Goal: Information Seeking & Learning: Learn about a topic

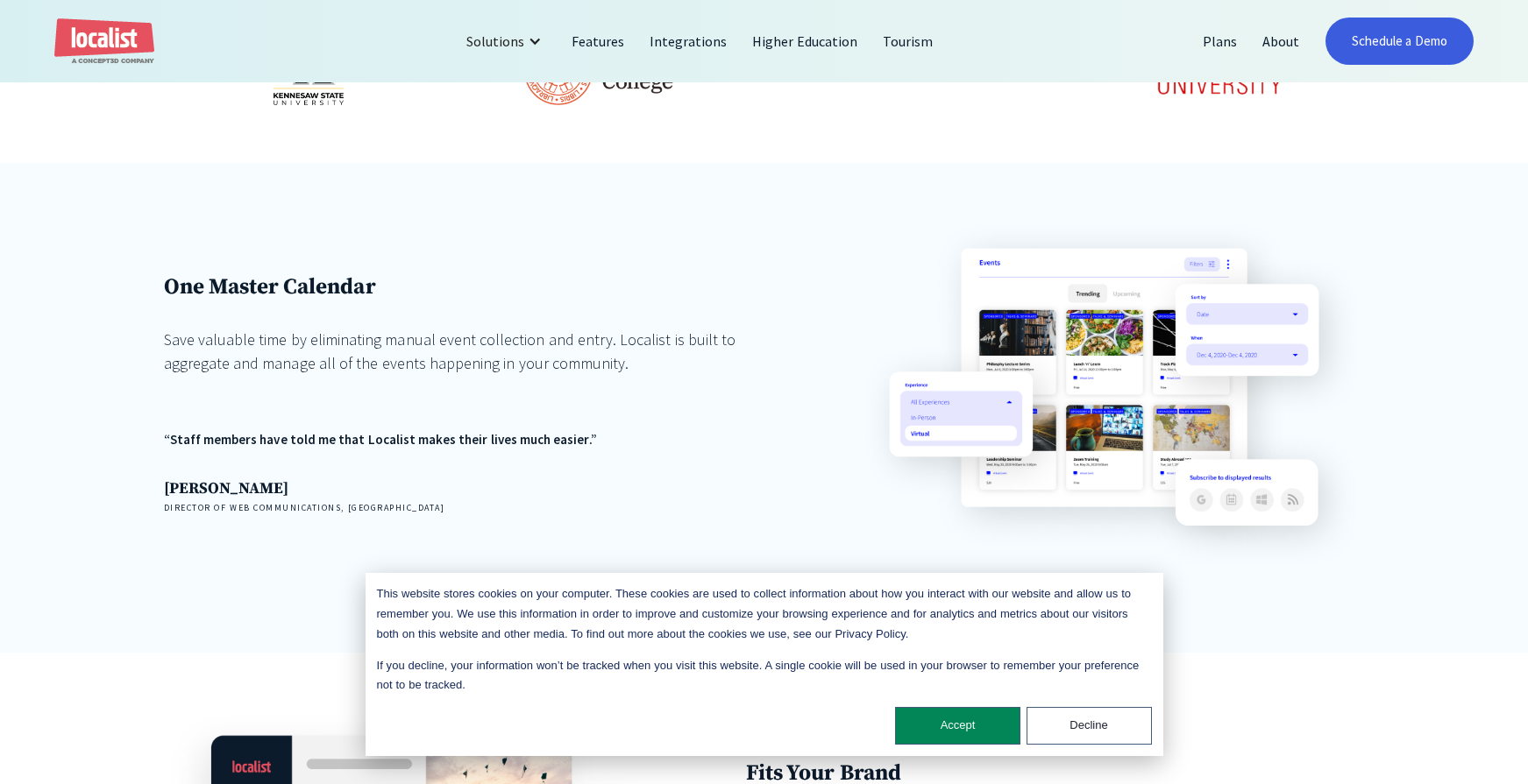
scroll to position [1212, 0]
click at [929, 733] on button "Accept" at bounding box center [957, 726] width 125 height 38
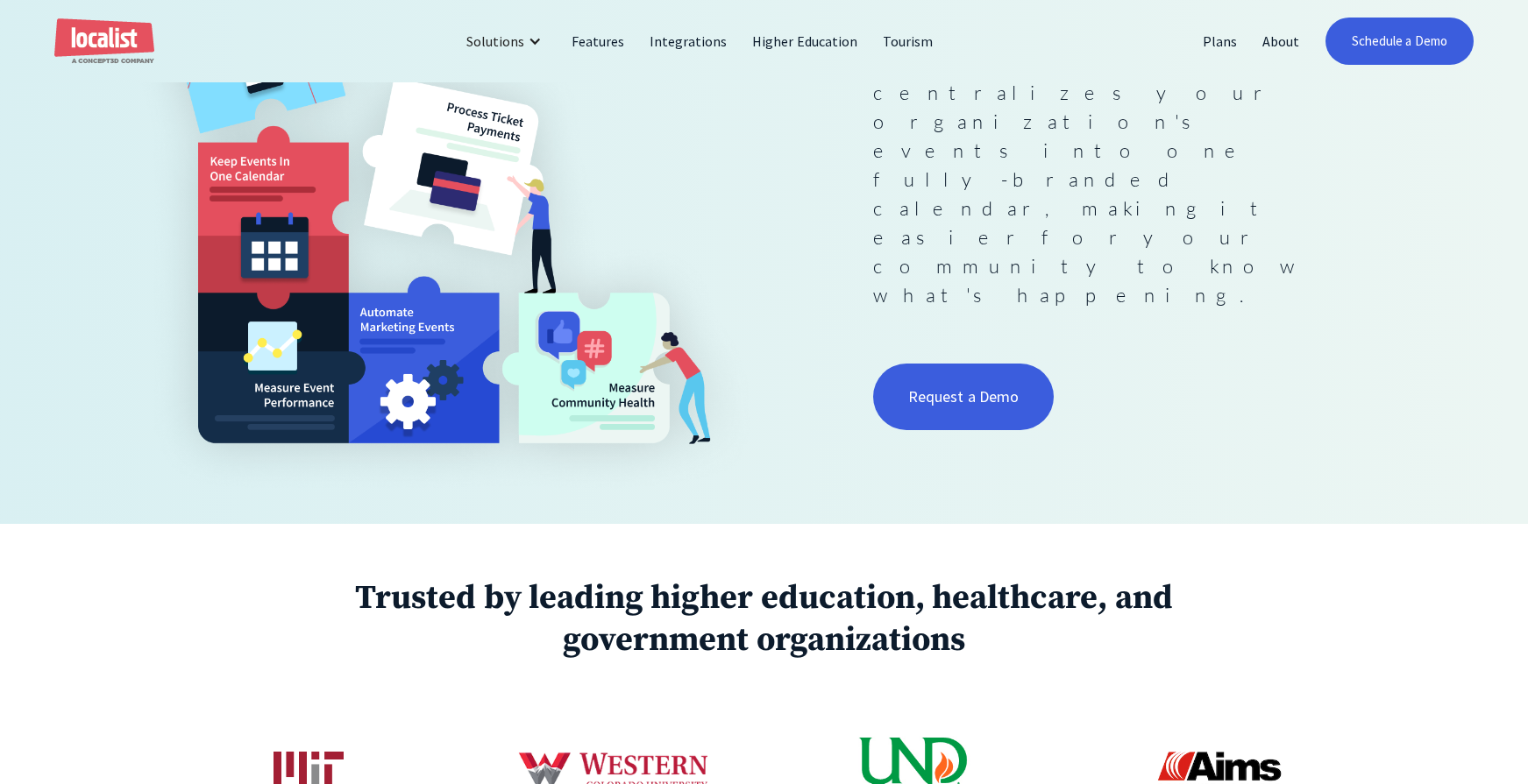
scroll to position [0, 0]
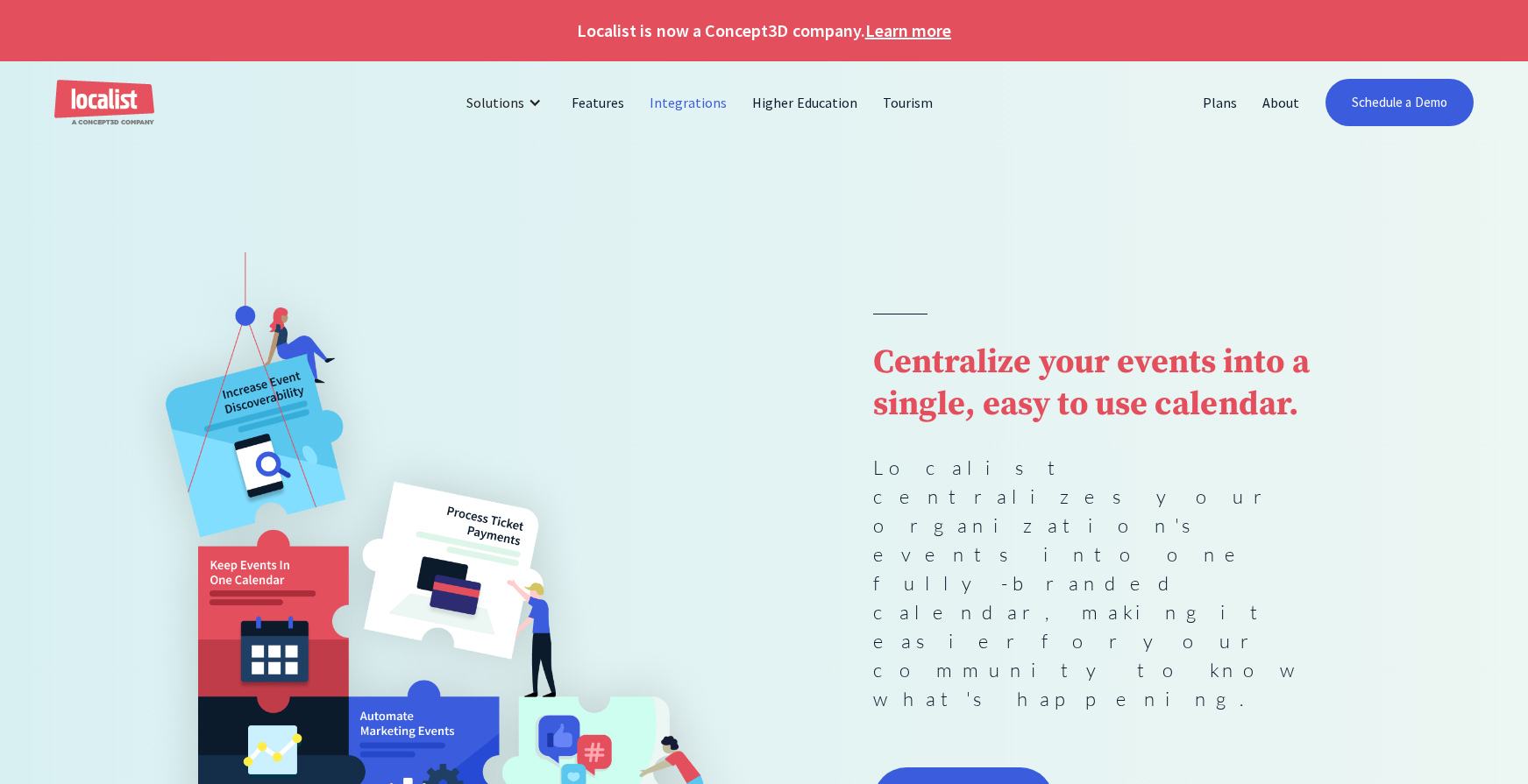
click at [708, 104] on link "Integrations" at bounding box center [689, 102] width 103 height 42
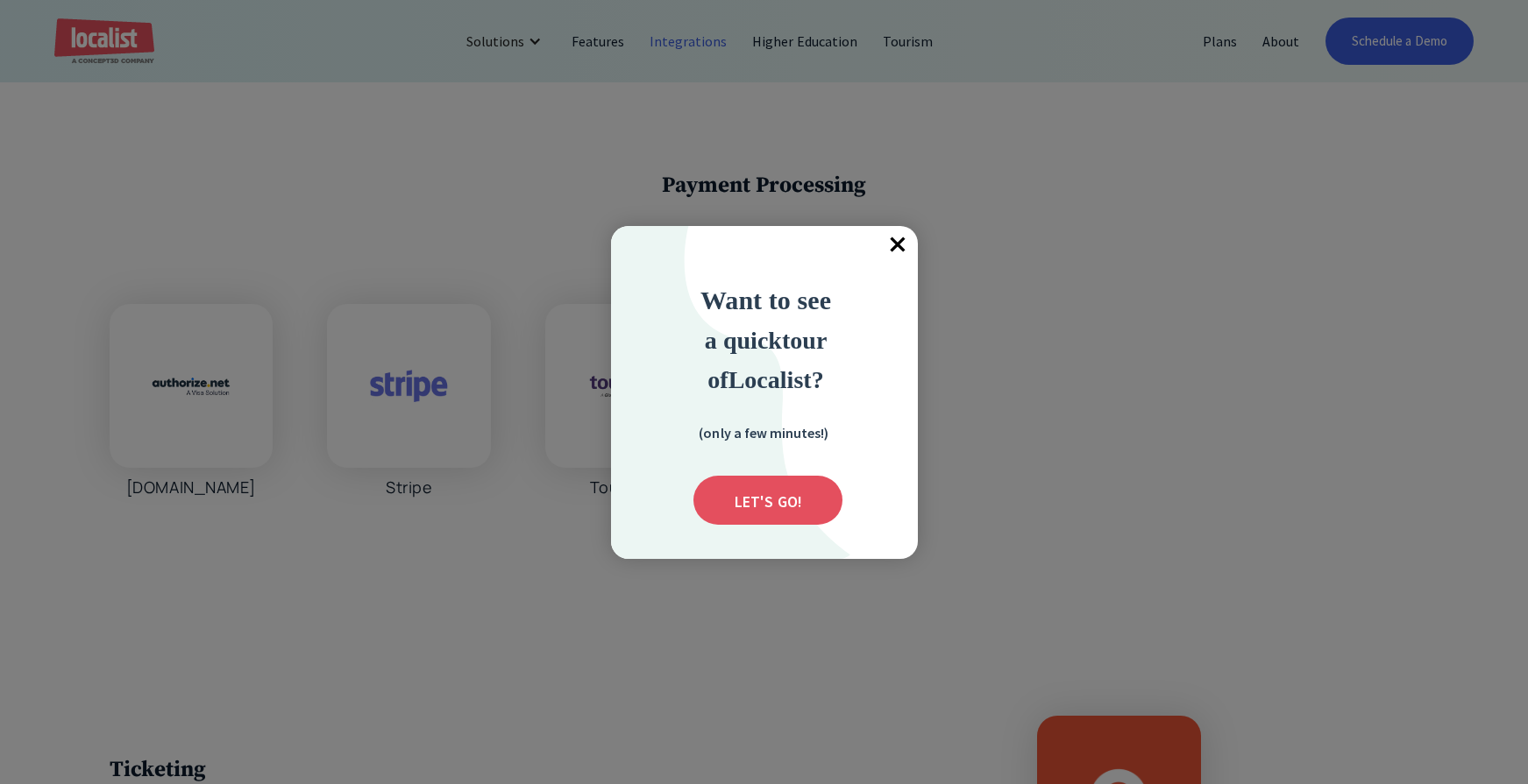
scroll to position [4781, 0]
click at [899, 244] on span "×" at bounding box center [899, 246] width 39 height 39
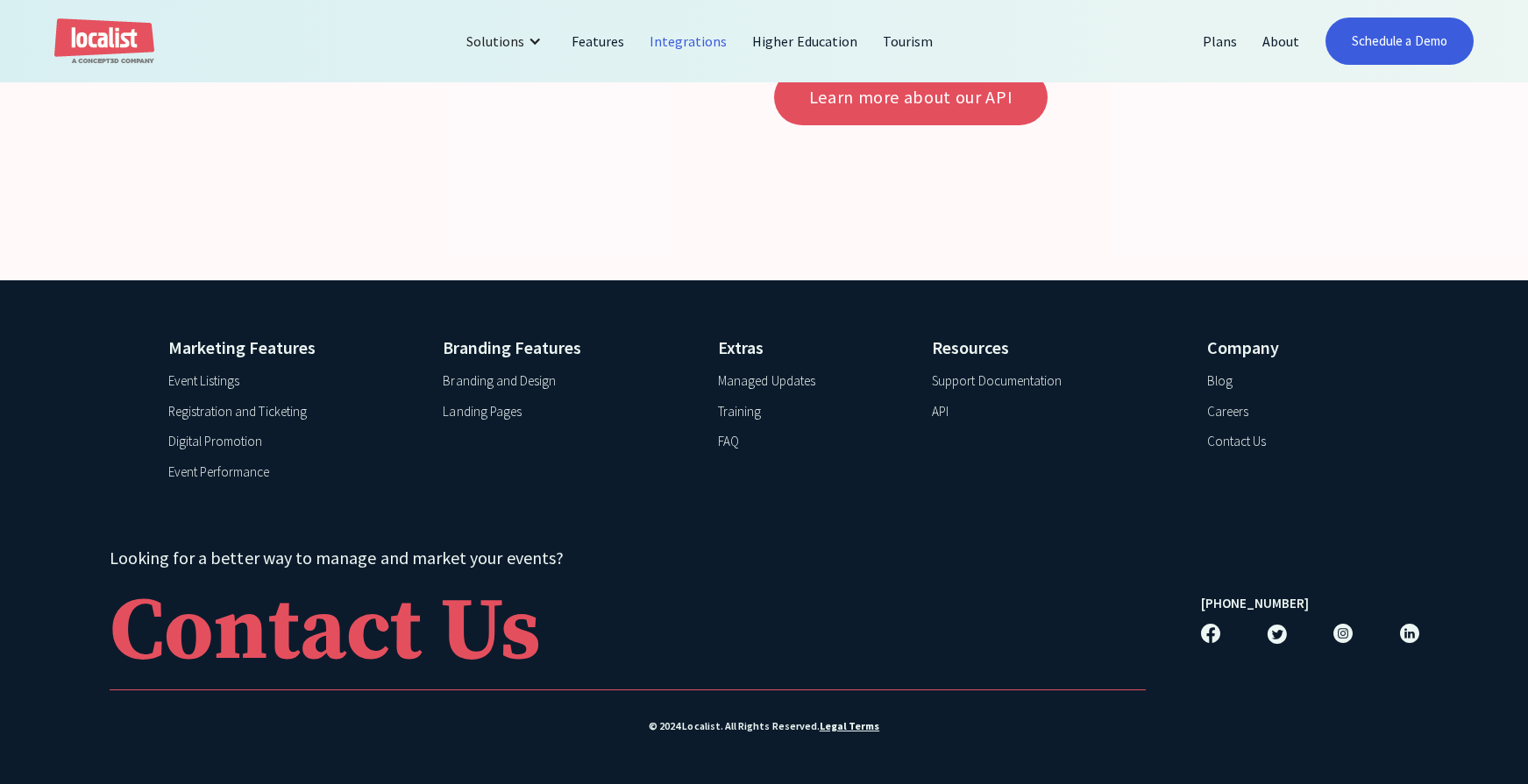
scroll to position [6424, 0]
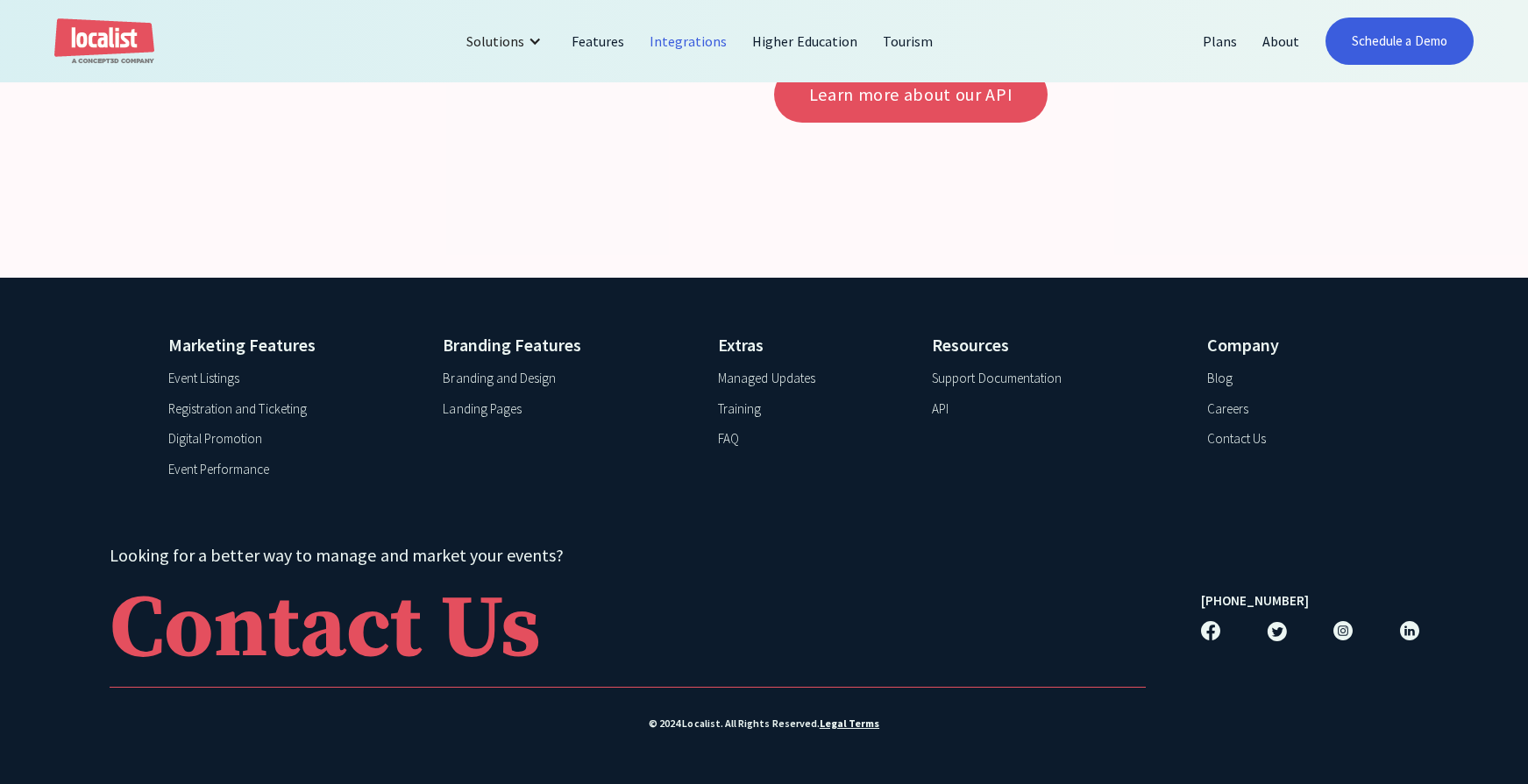
click at [501, 375] on div "Branding and Design" at bounding box center [500, 379] width 113 height 20
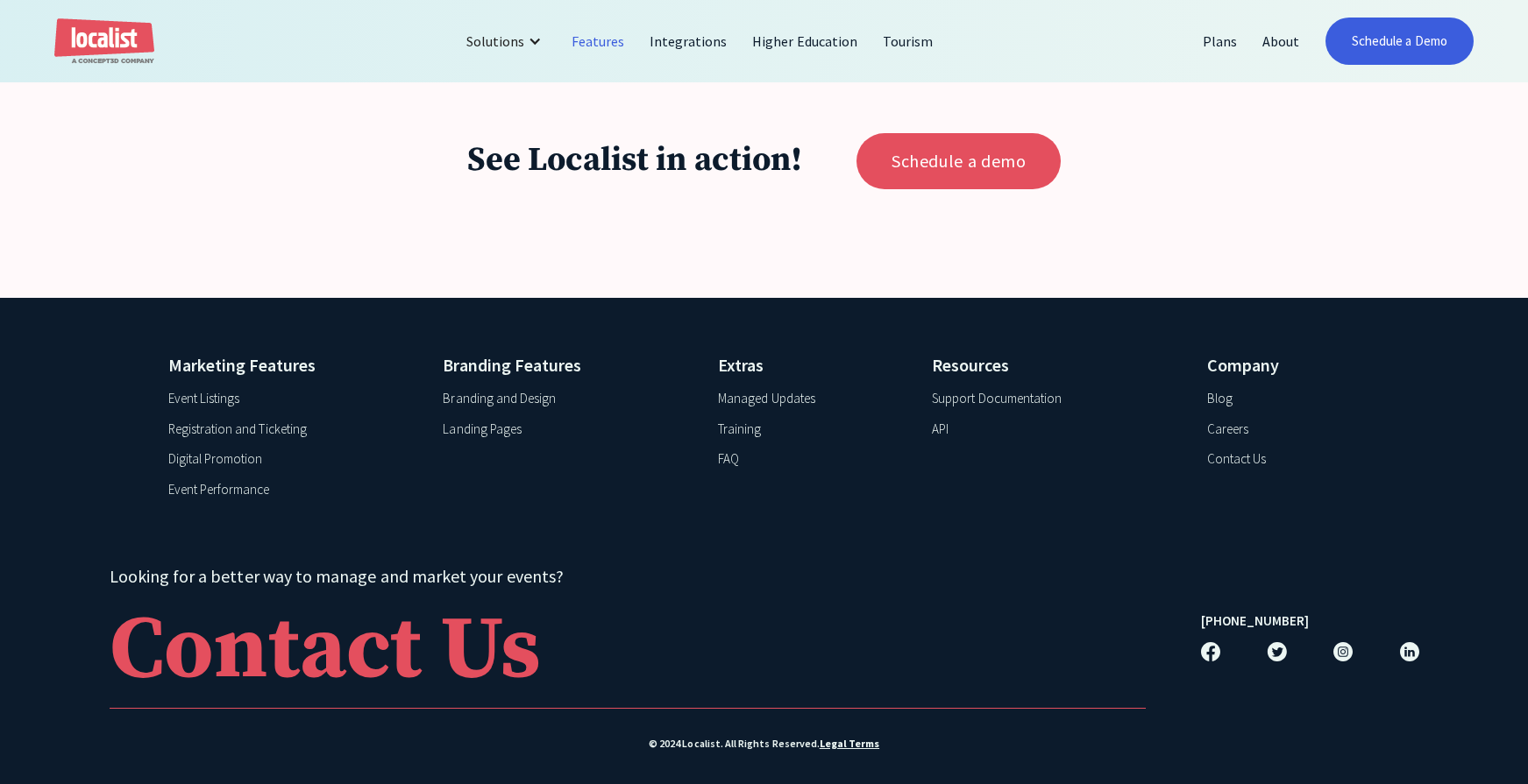
scroll to position [7604, 0]
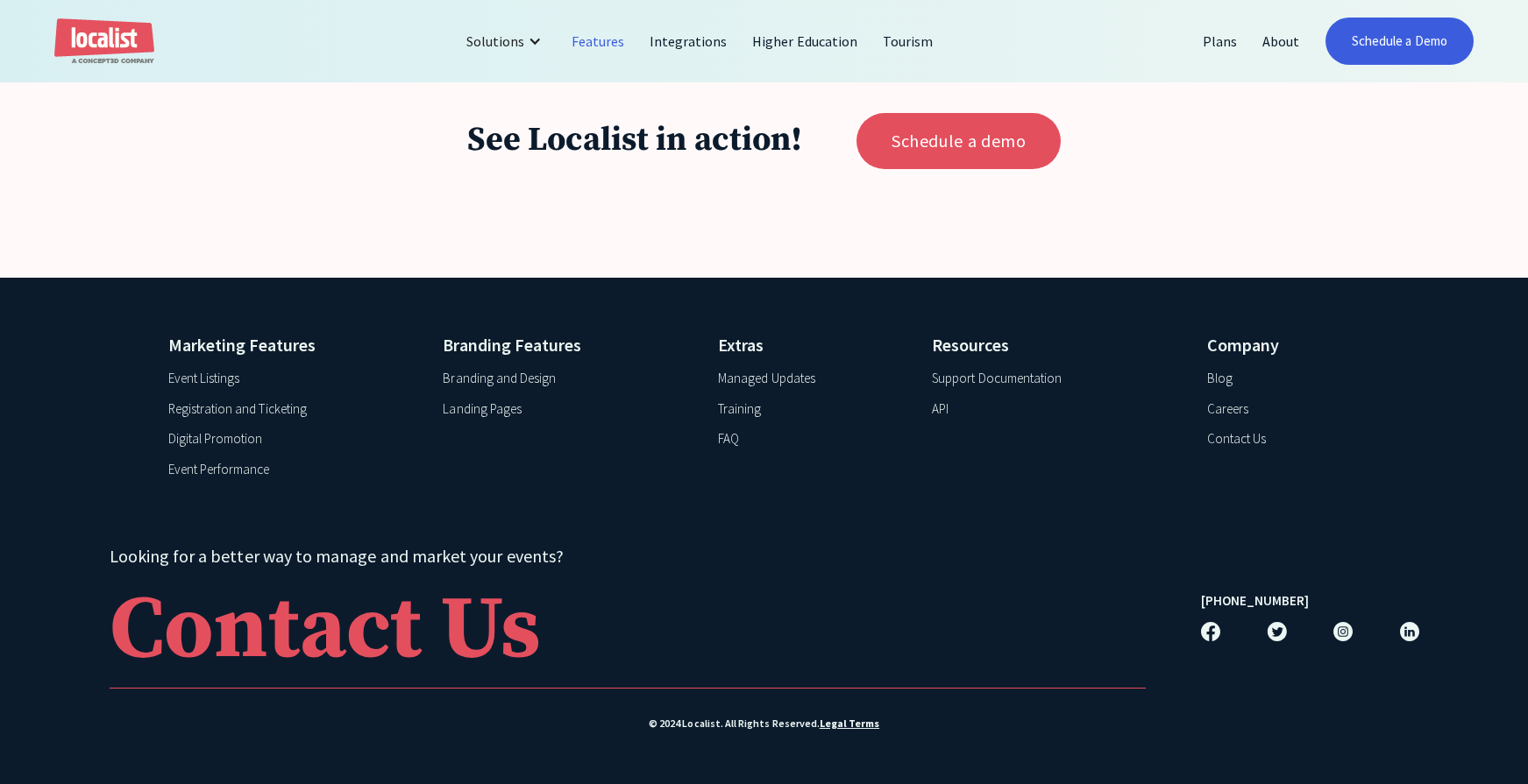
click at [732, 438] on div "FAQ" at bounding box center [729, 439] width 21 height 20
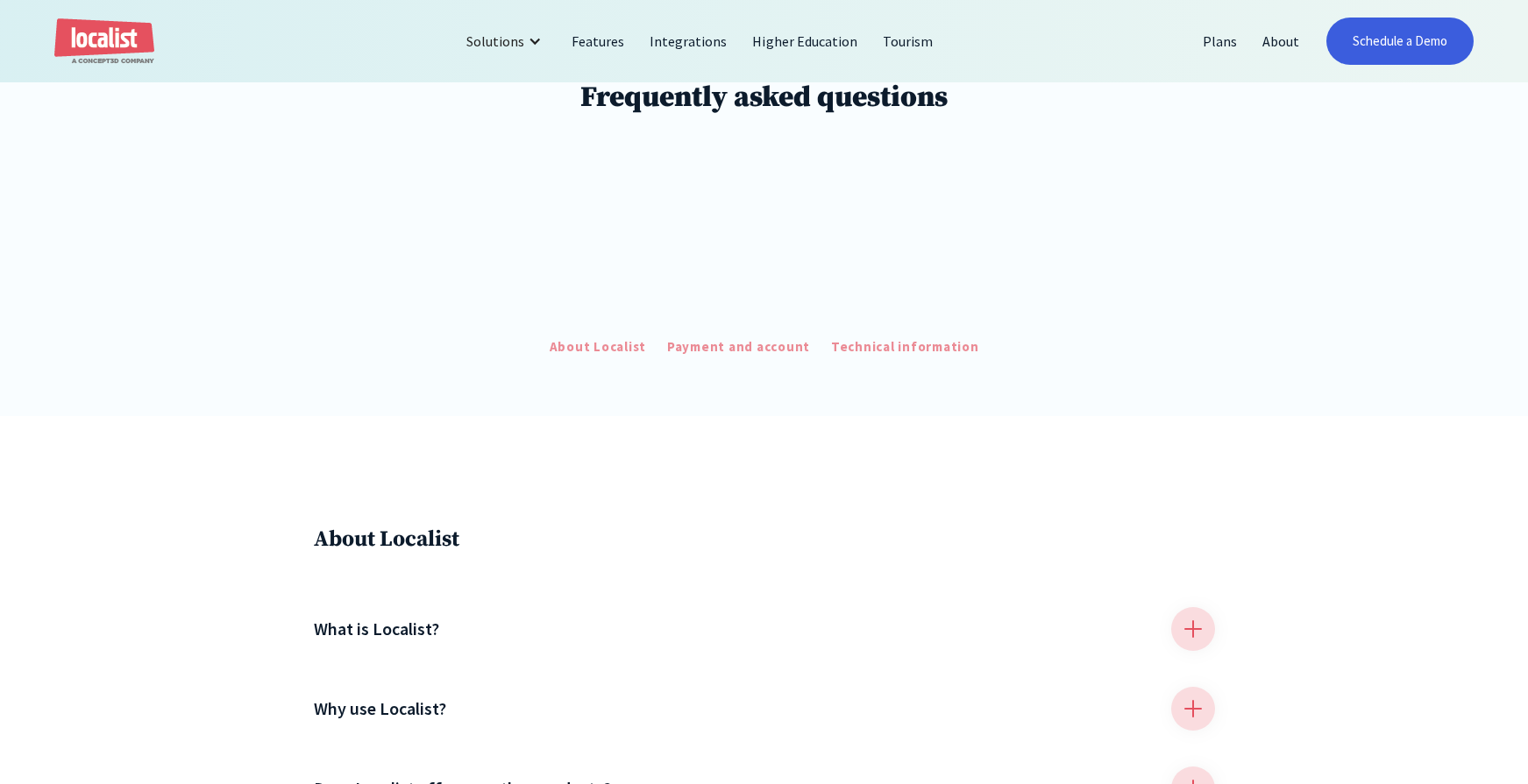
scroll to position [361, 0]
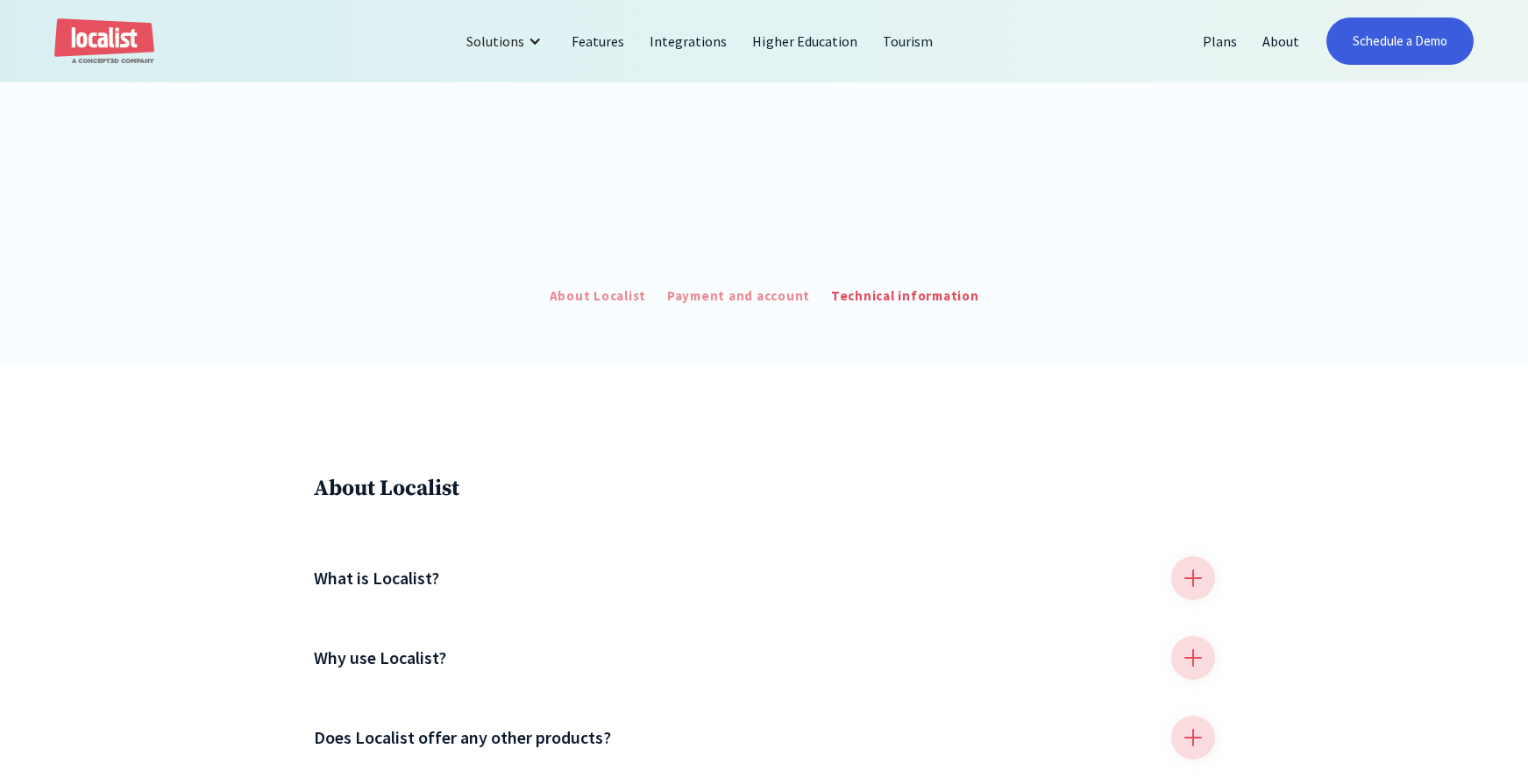
click at [886, 298] on div "Technical information" at bounding box center [905, 296] width 148 height 20
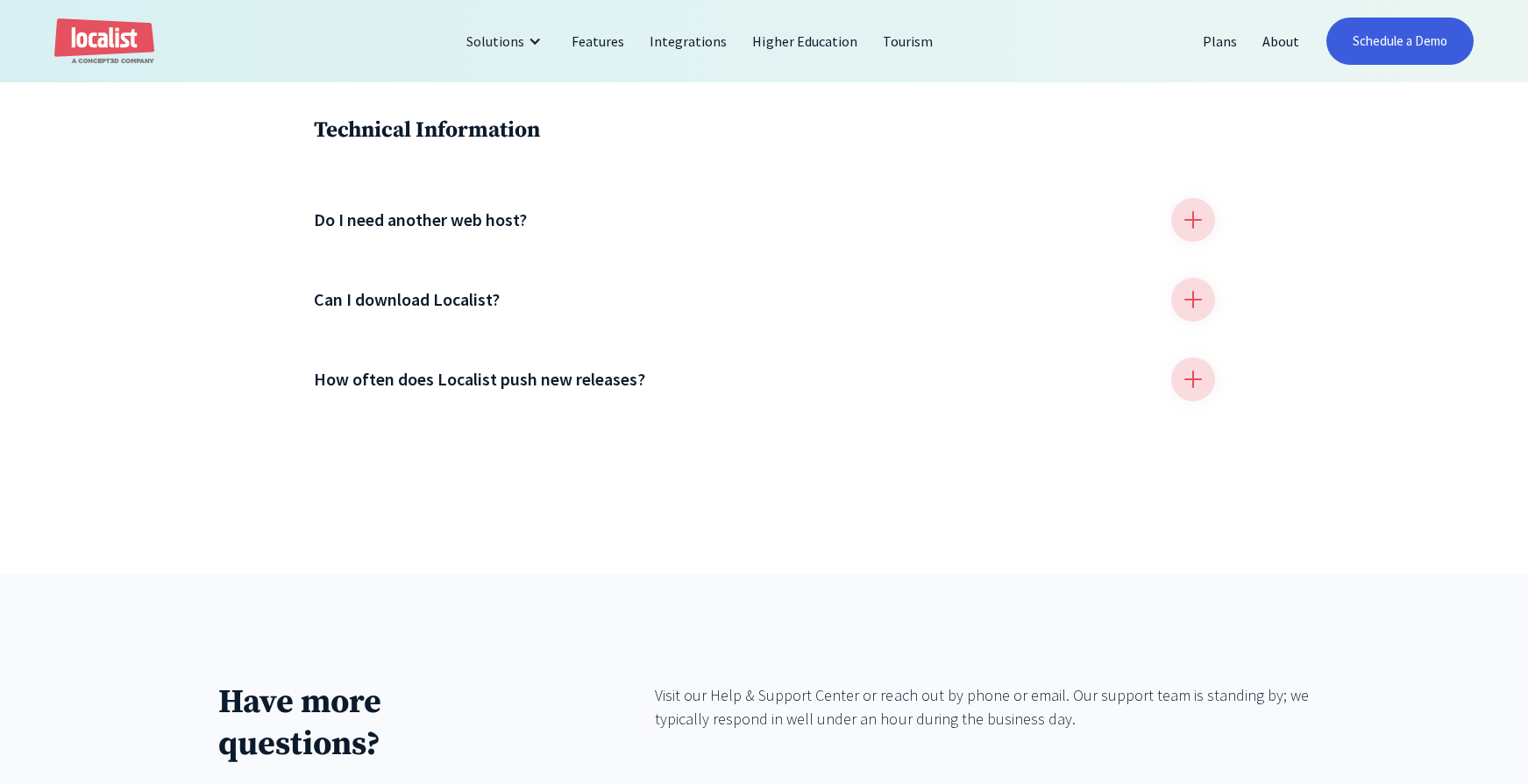
scroll to position [1992, 0]
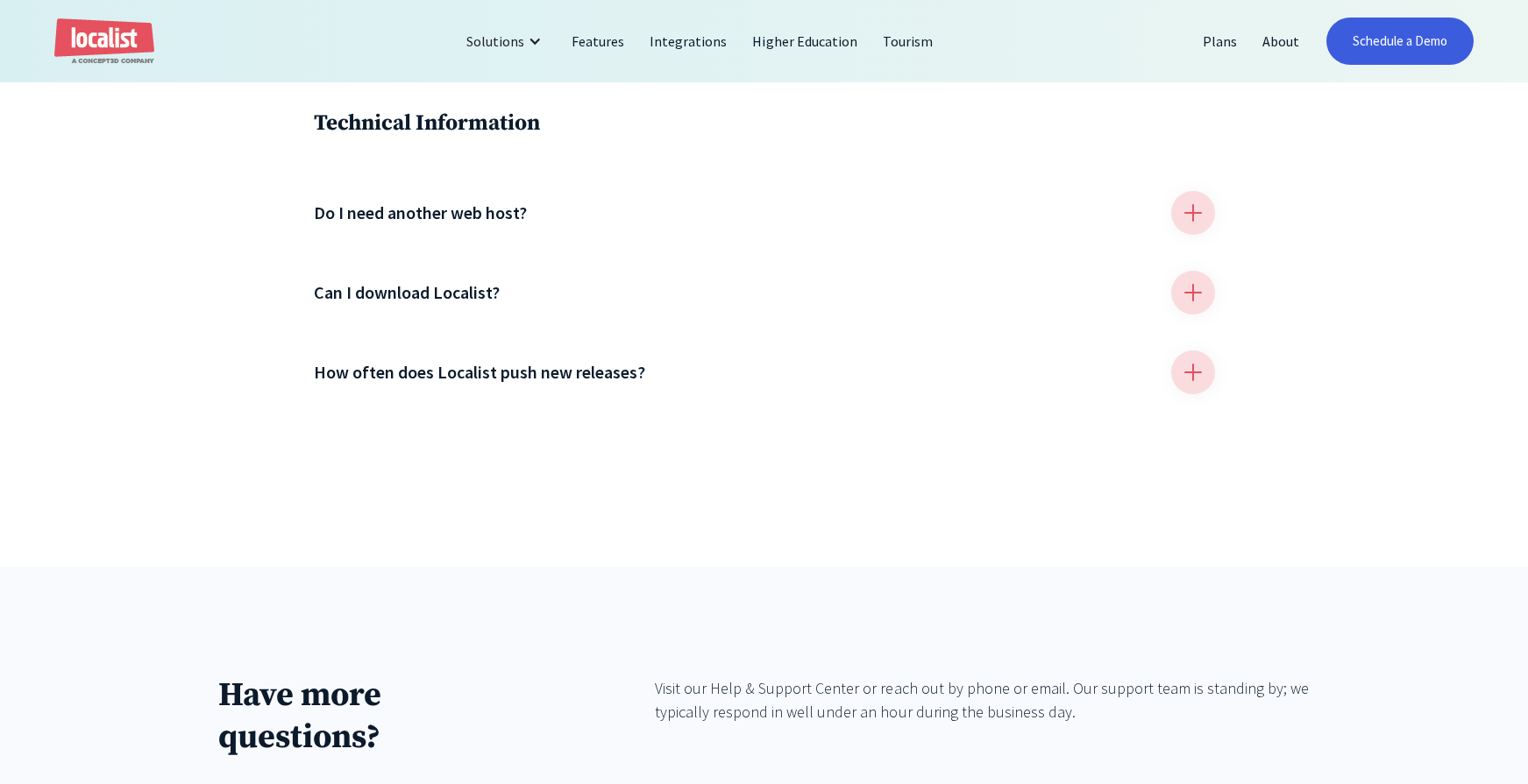
click at [462, 208] on h4 "Do I need another web host?" at bounding box center [420, 213] width 213 height 26
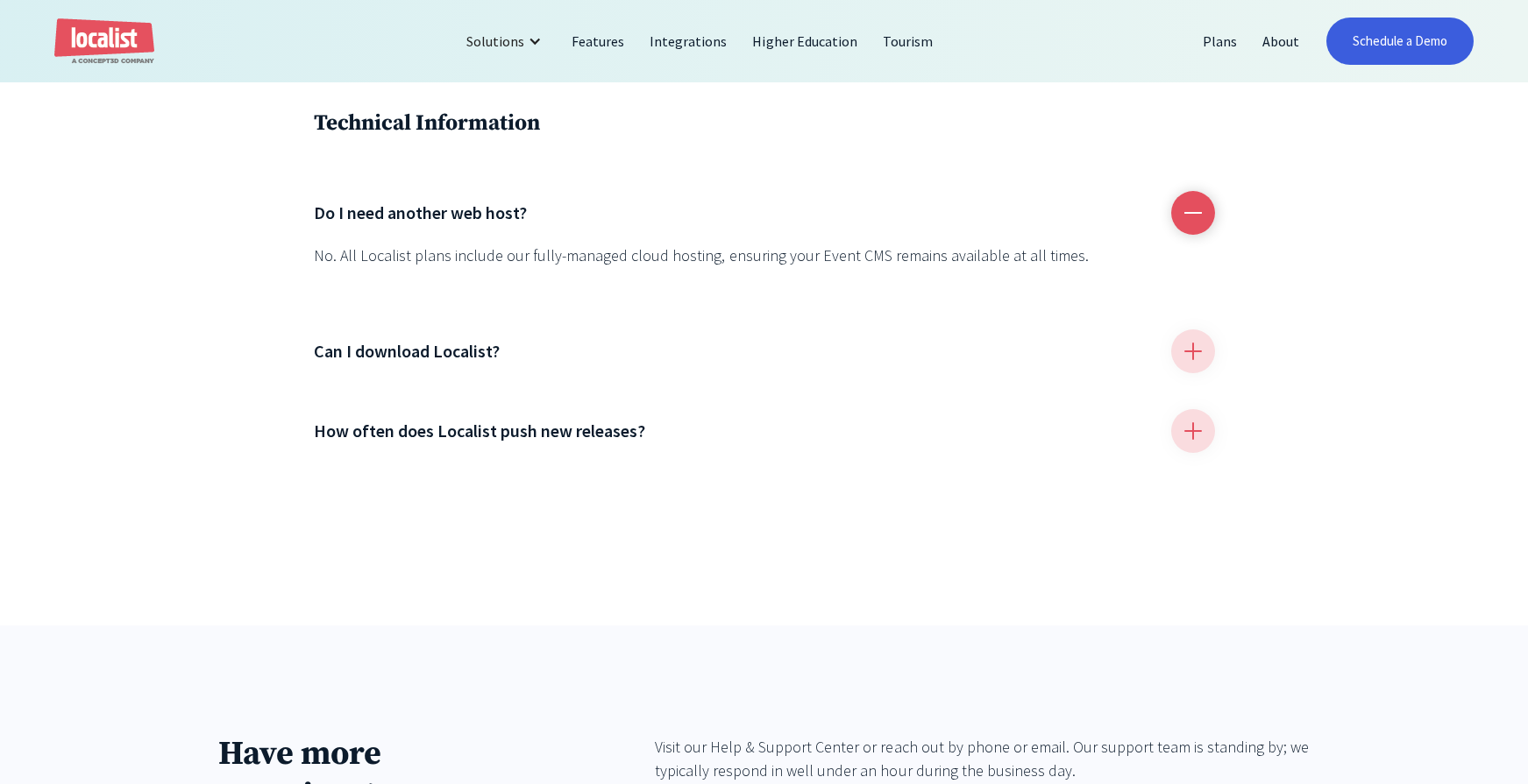
click at [442, 353] on h4 "Can I download Localist?" at bounding box center [406, 351] width 186 height 26
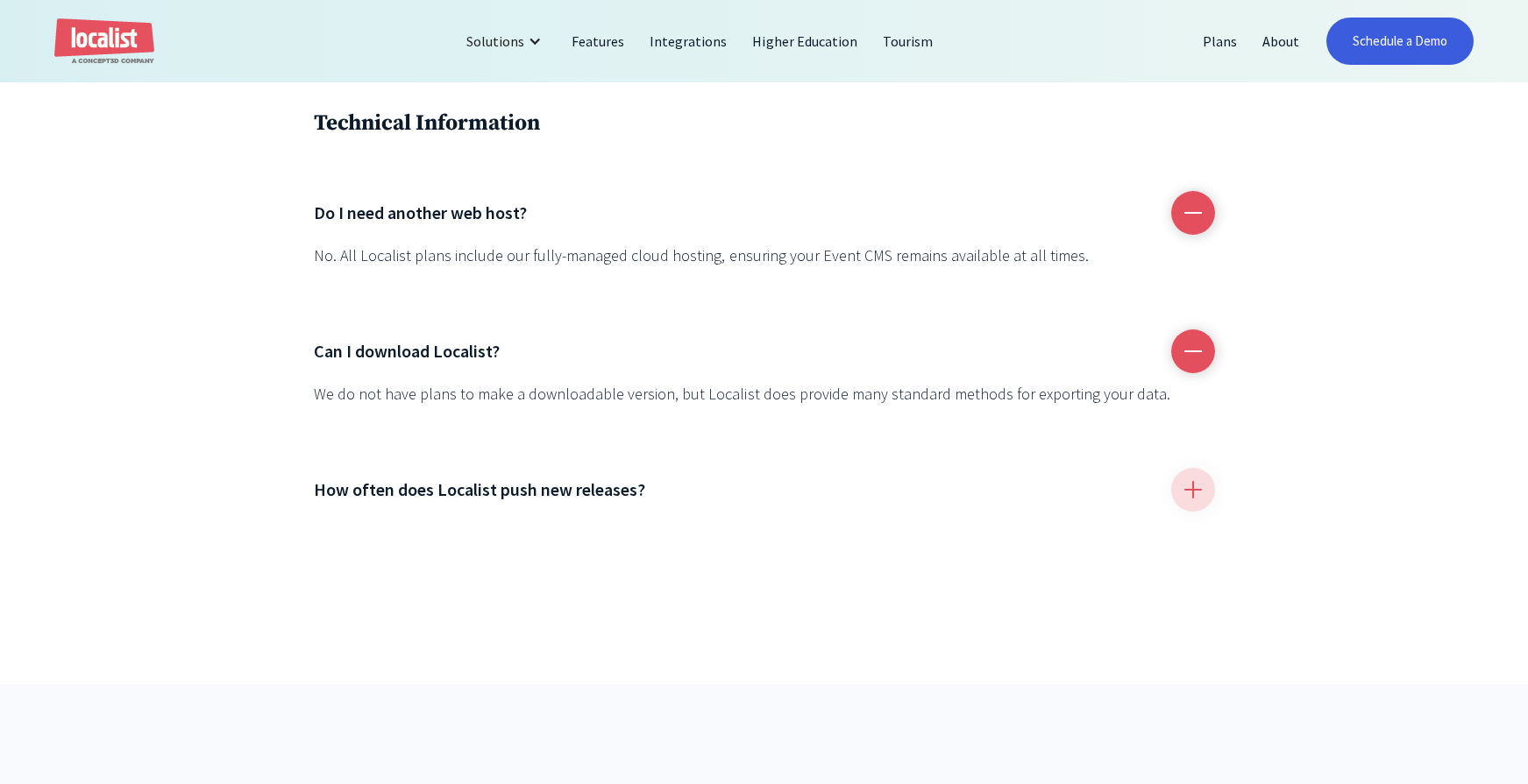
click at [566, 494] on h4 "How often does Localist push new releases?" at bounding box center [480, 490] width 332 height 26
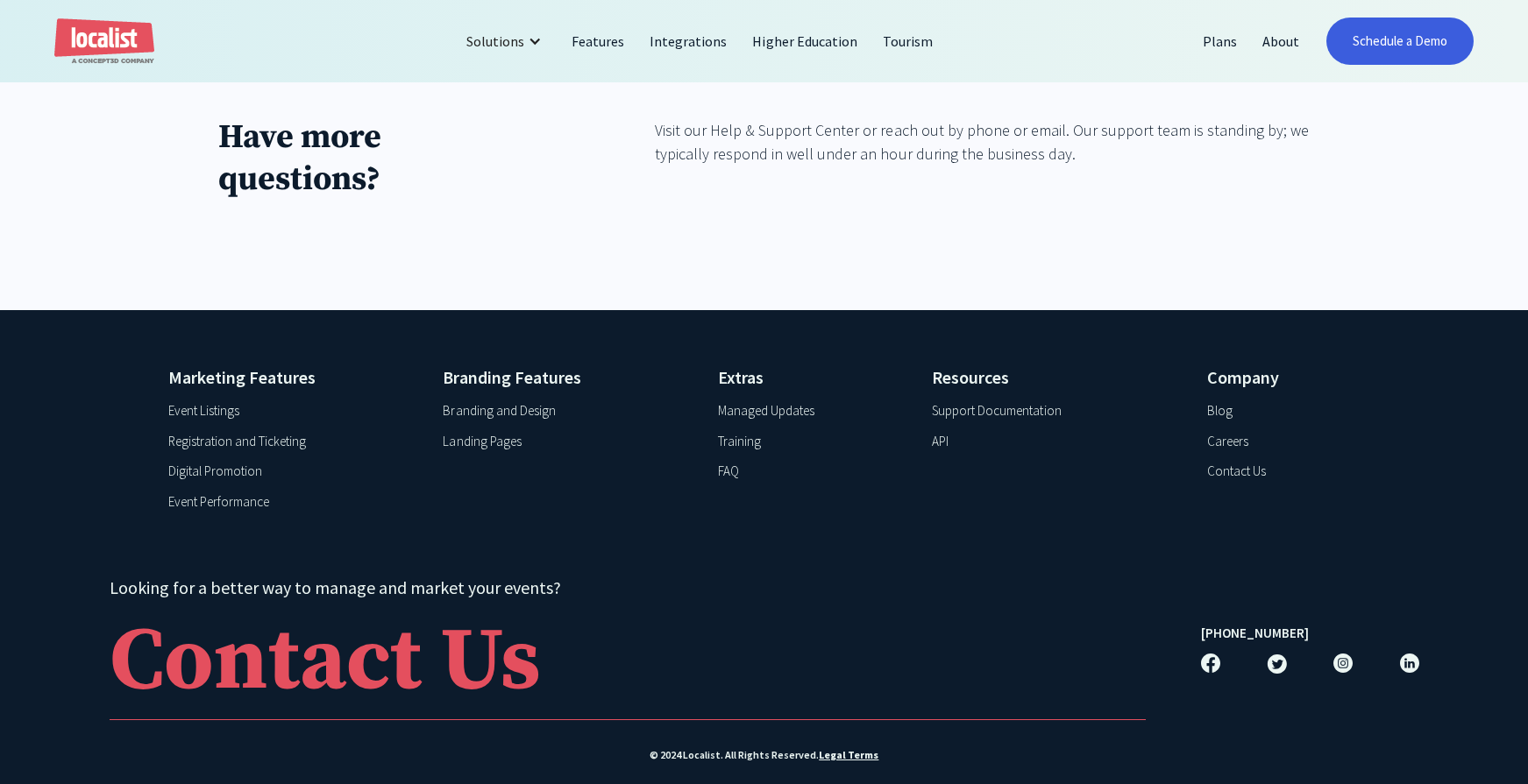
scroll to position [2759, 0]
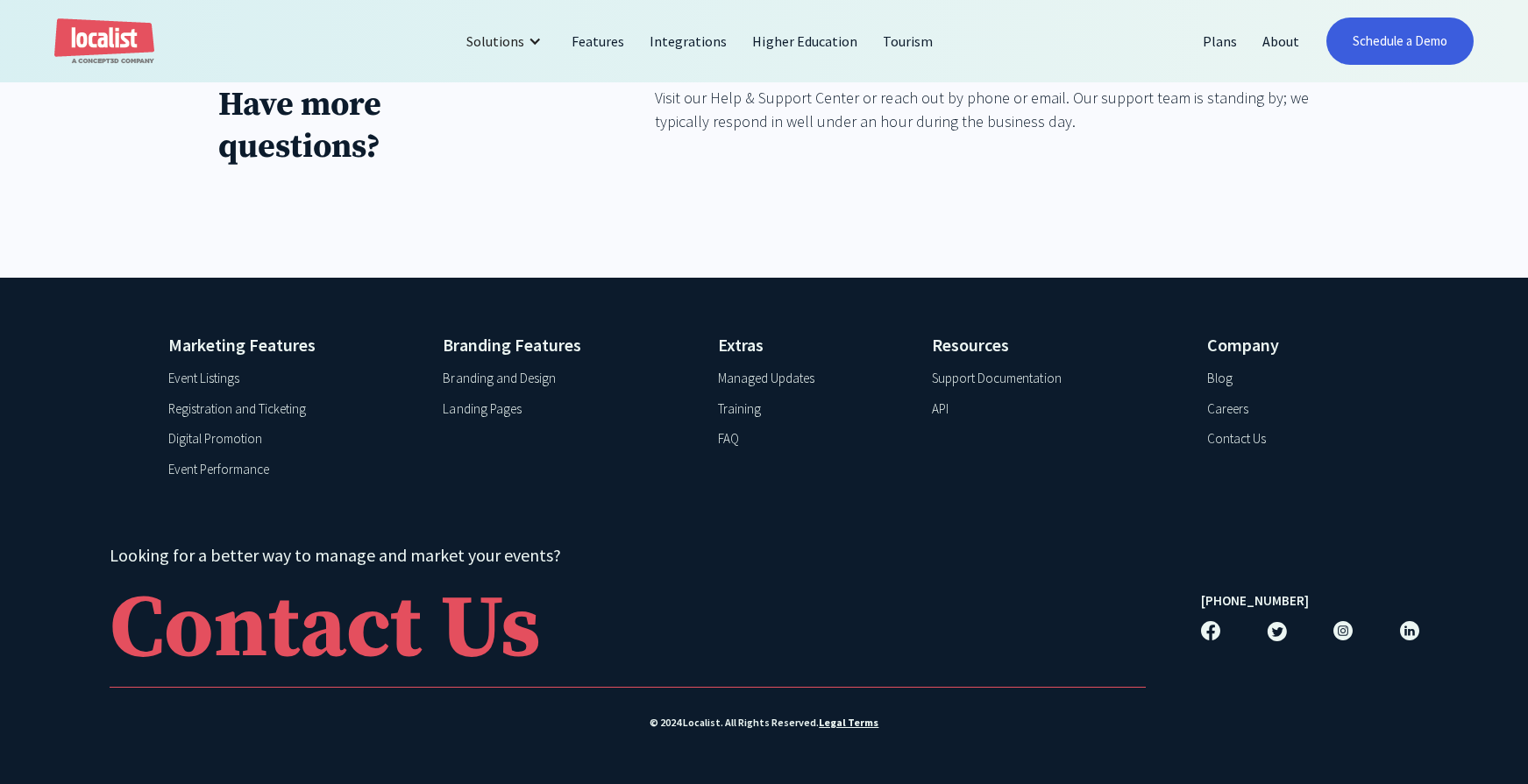
scroll to position [361, 0]
